Goal: Navigation & Orientation: Go to known website

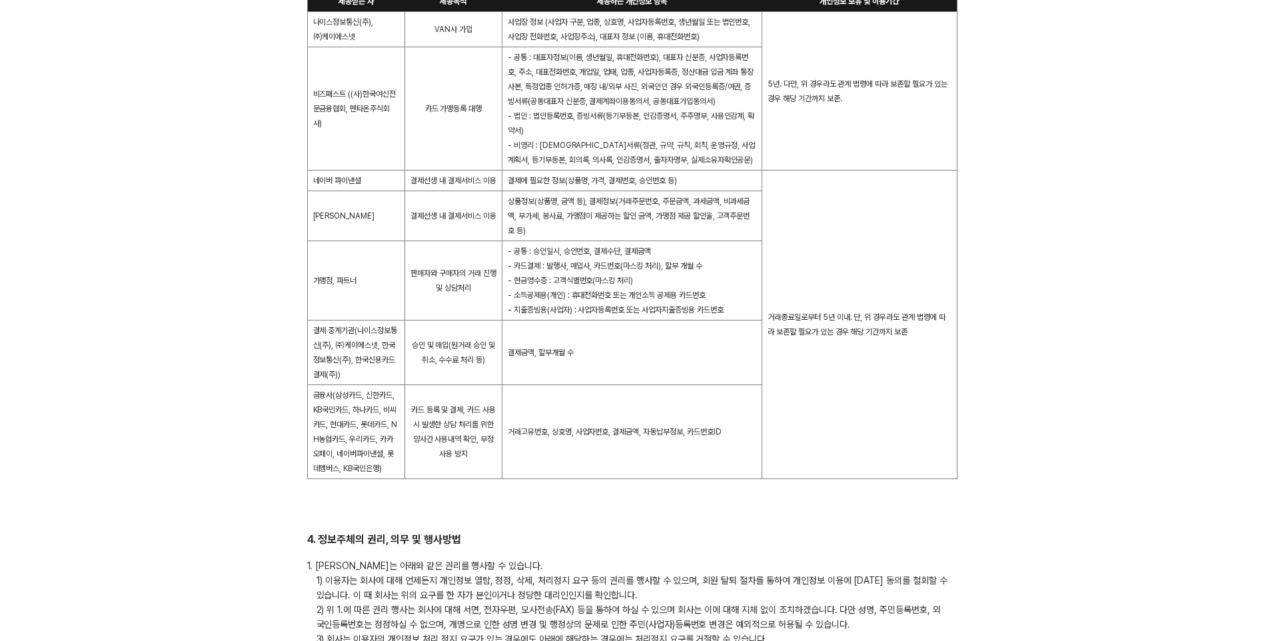
scroll to position [933, 0]
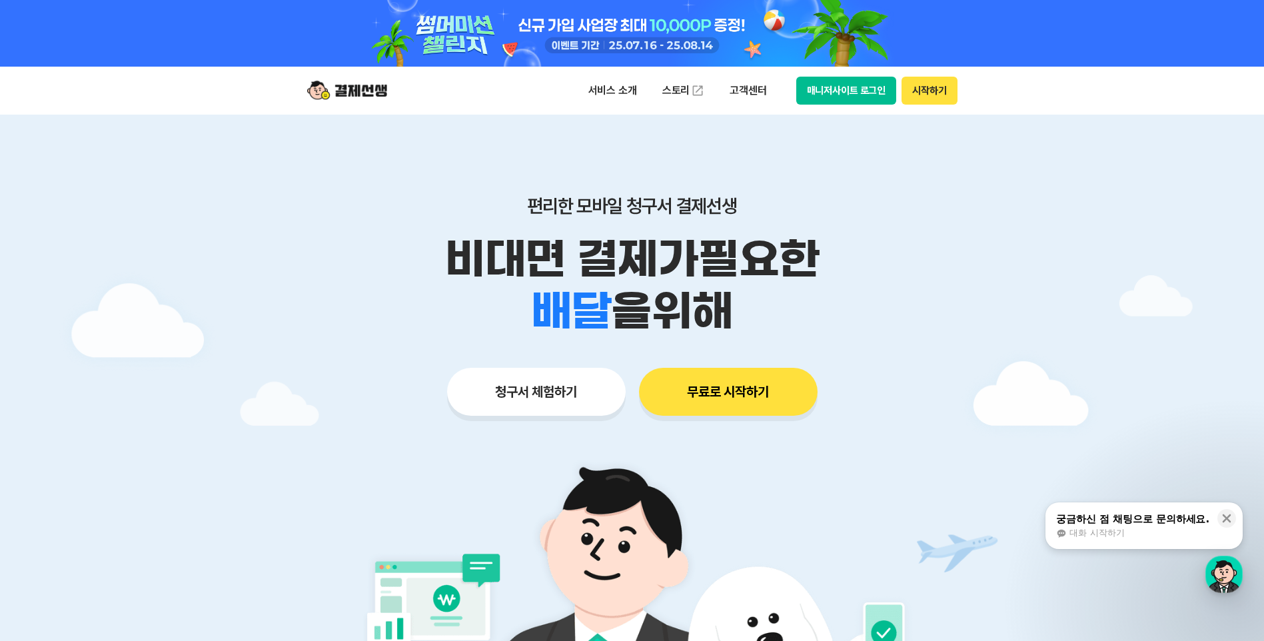
click at [845, 83] on button "매니저사이트 로그인" at bounding box center [846, 91] width 101 height 28
click at [866, 83] on button "매니저사이트 로그인" at bounding box center [846, 91] width 101 height 28
